Goal: Task Accomplishment & Management: Manage account settings

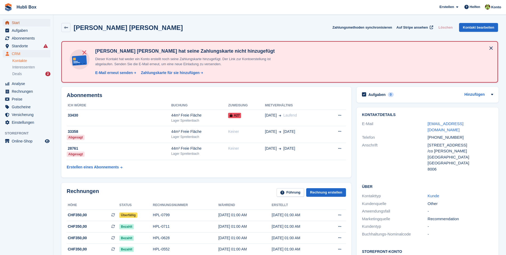
click at [39, 22] on span "Start" at bounding box center [28, 22] width 32 height 7
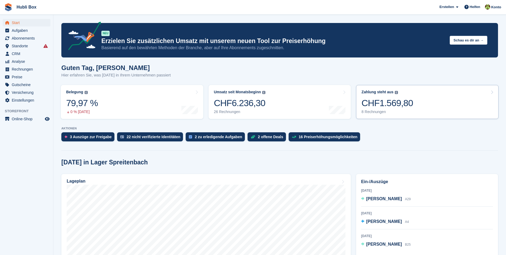
click at [424, 101] on link "Zahlung steht aus Der gesamte ausstehende Saldo aller offenen Rechnungen. CHF1.…" at bounding box center [427, 102] width 142 height 34
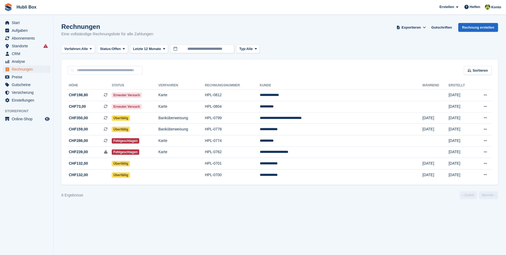
click at [161, 33] on div "Rechnungen Eine vollständige Rechnungsliste für alle Zahlungen Exportieren Expo…" at bounding box center [279, 33] width 437 height 21
click at [161, 32] on div "Rechnungen Eine vollständige Rechnungsliste für alle Zahlungen Exportieren Expo…" at bounding box center [279, 33] width 437 height 21
click at [132, 30] on h1 "Rechnungen" at bounding box center [107, 26] width 92 height 7
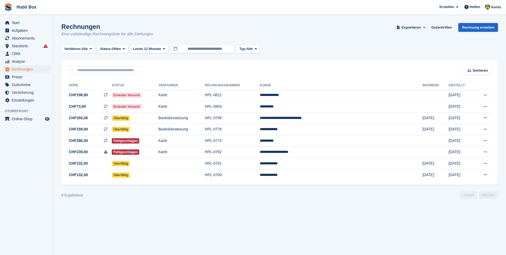
click at [132, 30] on h1 "Rechnungen" at bounding box center [107, 26] width 92 height 7
click at [166, 32] on div "Rechnungen Eine vollständige Rechnungsliste für alle Zahlungen Exportieren Expo…" at bounding box center [279, 33] width 437 height 21
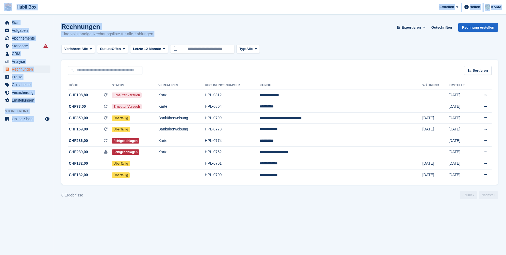
drag, startPoint x: 166, startPoint y: 32, endPoint x: 5, endPoint y: 6, distance: 163.1
click at [5, 6] on div "Hubli Box Erstellen Abonnement Rechnung Kontakt Deal Rabatt Seite Helfen Chat-S…" at bounding box center [253, 127] width 506 height 255
click at [135, 32] on p "Eine vollständige Rechnungsliste für alle Zahlungen" at bounding box center [107, 34] width 92 height 6
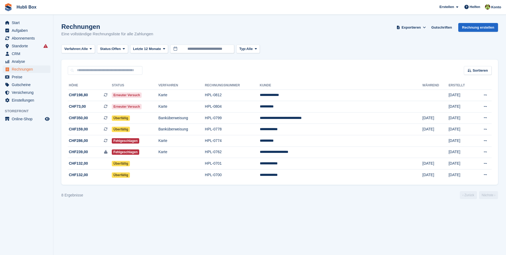
click at [160, 35] on div "Rechnungen Eine vollständige Rechnungsliste für alle Zahlungen Exportieren Expo…" at bounding box center [279, 33] width 437 height 21
click at [180, 94] on td "Karte" at bounding box center [182, 94] width 46 height 11
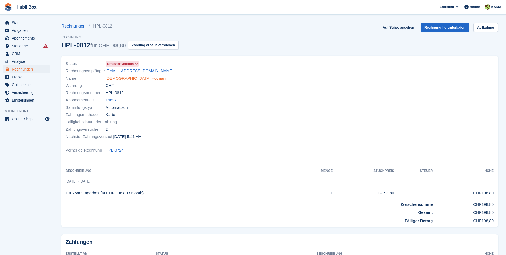
click at [126, 80] on link "[DEMOGRAPHIC_DATA] Hotnjani" at bounding box center [136, 78] width 61 height 6
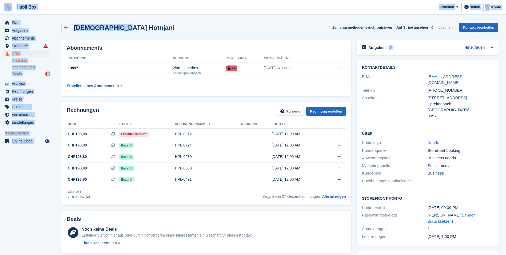
drag, startPoint x: 132, startPoint y: 27, endPoint x: 4, endPoint y: 11, distance: 129.0
click at [143, 33] on div "Islam Hotnjani Zahlungsmethoden synchronisieren Auf Stripe ansehen Löschen Kont…" at bounding box center [280, 28] width 442 height 17
drag, startPoint x: 142, startPoint y: 32, endPoint x: 7, endPoint y: 15, distance: 135.8
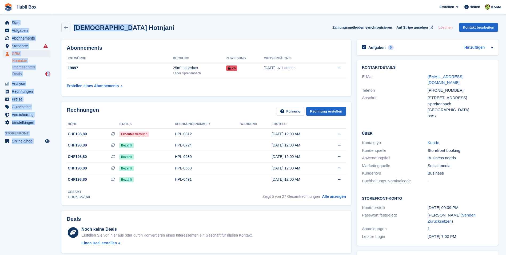
click at [183, 31] on div "Islam Hotnjani Zahlungsmethoden synchronisieren Auf Stripe ansehen Löschen Kont…" at bounding box center [279, 27] width 437 height 9
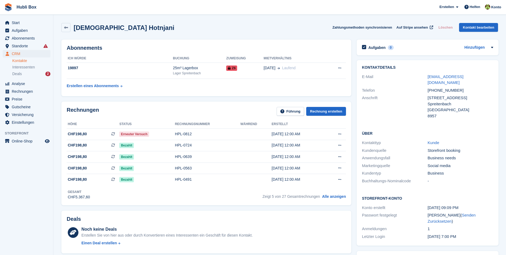
click at [125, 33] on div "Islam Hotnjani Zahlungsmethoden synchronisieren Auf Stripe ansehen Löschen Kont…" at bounding box center [280, 28] width 442 height 17
click at [125, 32] on div "Islam Hotnjani Zahlungsmethoden synchronisieren Auf Stripe ansehen Löschen Kont…" at bounding box center [280, 28] width 442 height 17
click at [205, 42] on div "Abonnements ICH WÜRDE Buchung Zuweisung Mietverhältnis 19897 25m³ Lagerbox Lage…" at bounding box center [206, 67] width 290 height 57
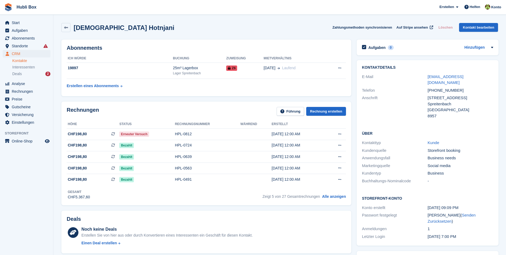
click at [170, 29] on div "Islam Hotnjani Zahlungsmethoden synchronisieren Auf Stripe ansehen Löschen Kont…" at bounding box center [279, 27] width 437 height 9
click at [228, 45] on h2 "Abonnements" at bounding box center [206, 48] width 279 height 6
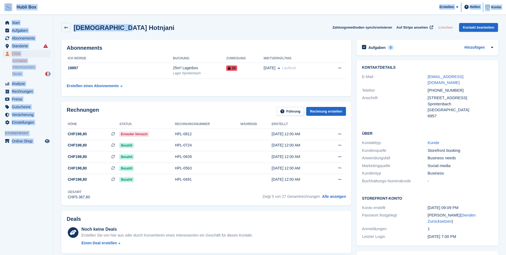
drag, startPoint x: 128, startPoint y: 28, endPoint x: 6, endPoint y: 8, distance: 123.6
click at [150, 28] on div "Islam Hotnjani Zahlungsmethoden synchronisieren Auf Stripe ansehen Löschen Kont…" at bounding box center [279, 27] width 437 height 9
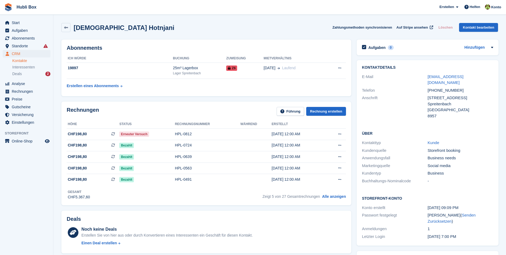
drag, startPoint x: 126, startPoint y: 26, endPoint x: 137, endPoint y: 30, distance: 11.9
click at [137, 30] on div "Islam Hotnjani Zahlungsmethoden synchronisieren Auf Stripe ansehen Löschen Kont…" at bounding box center [279, 27] width 437 height 9
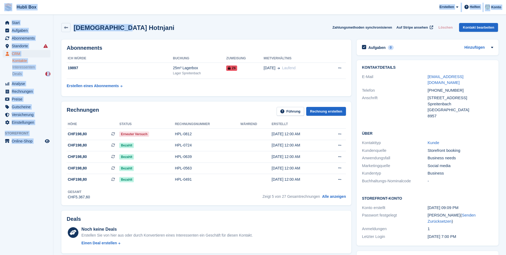
drag, startPoint x: 133, startPoint y: 28, endPoint x: 4, endPoint y: 11, distance: 130.1
click at [99, 8] on span "Hubli Box Erstellen Abonnement Rechnung Kontakt Deal Rabatt Seite Helfen Chat-S…" at bounding box center [253, 7] width 506 height 14
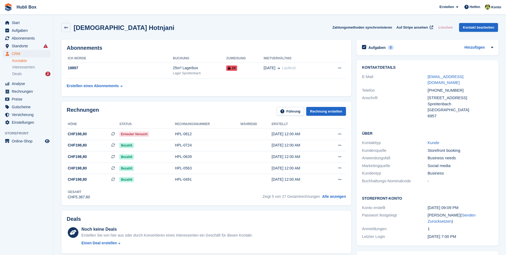
click at [214, 44] on div "Abonnements ICH WÜRDE Buchung Zuweisung Mietverhältnis 19897 25m³ Lagerbox Lage…" at bounding box center [206, 67] width 290 height 57
click at [184, 34] on div "Islam Hotnjani Zahlungsmethoden synchronisieren Auf Stripe ansehen Löschen Kont…" at bounding box center [280, 28] width 442 height 17
click at [160, 135] on div "Erneuter Versuch" at bounding box center [147, 134] width 56 height 6
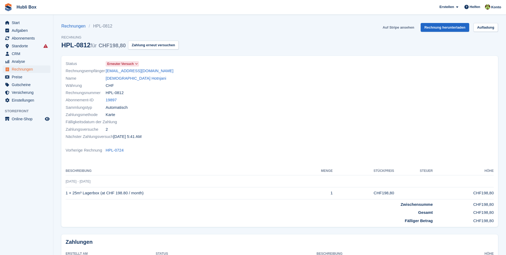
click at [397, 29] on link "Auf Stripe ansehen" at bounding box center [399, 27] width 36 height 9
